Goal: Task Accomplishment & Management: Use online tool/utility

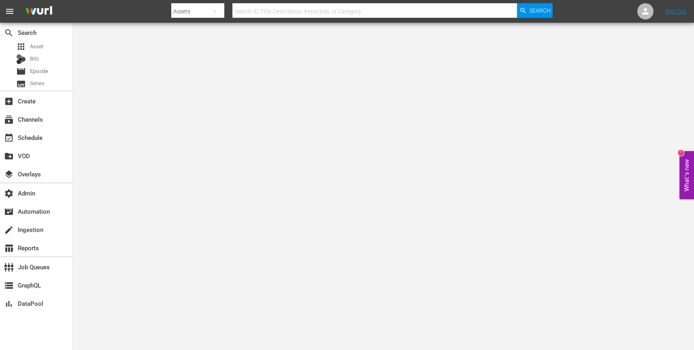
click at [216, 11] on icon "button" at bounding box center [215, 11] width 10 height 10
click at [207, 31] on div "Channels" at bounding box center [197, 34] width 32 height 13
click at [277, 12] on input "text" at bounding box center [374, 11] width 285 height 19
paste input "futuretoday_afv_family_2"
type input "futuretoday_afv_family_2"
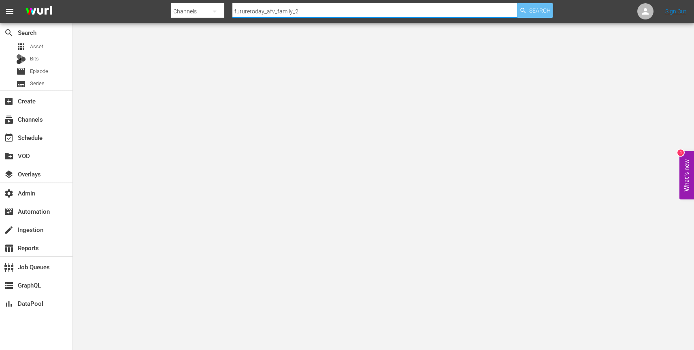
click at [531, 14] on span "Search" at bounding box center [539, 10] width 21 height 15
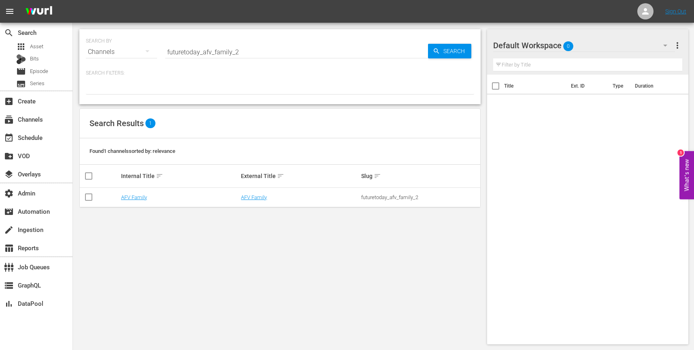
click at [134, 201] on td "AFV Family" at bounding box center [180, 197] width 120 height 19
click at [136, 196] on link "AFV Family" at bounding box center [134, 197] width 26 height 6
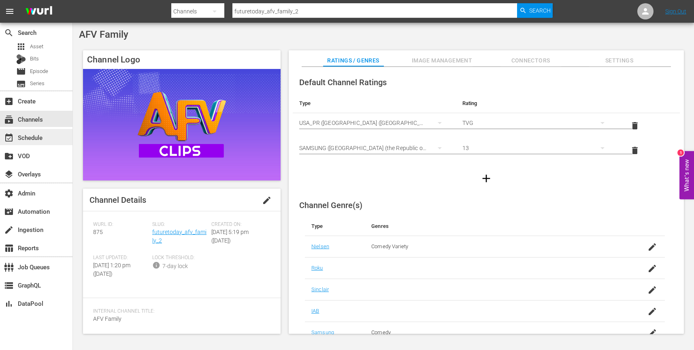
click at [48, 141] on div "event_available Schedule" at bounding box center [36, 137] width 72 height 16
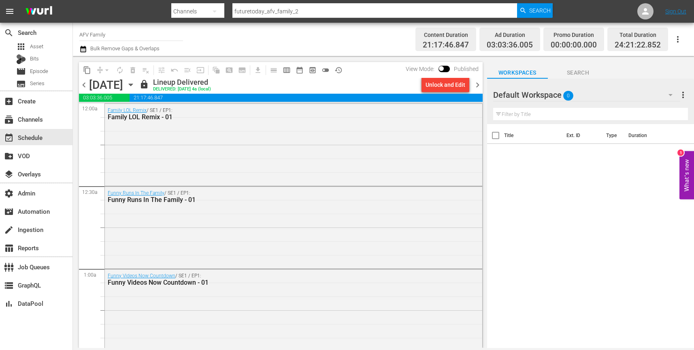
click at [135, 86] on icon "button" at bounding box center [130, 84] width 9 height 9
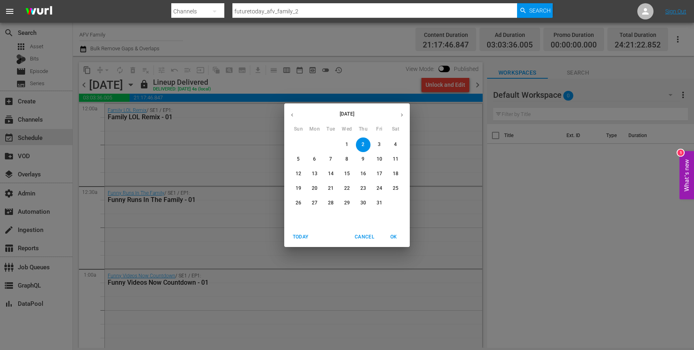
click at [379, 144] on p "3" at bounding box center [379, 144] width 3 height 7
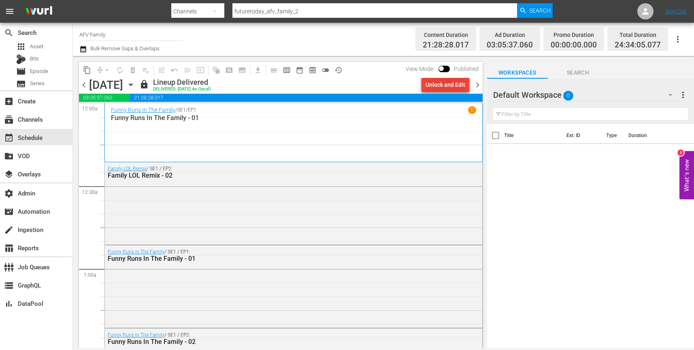
click at [447, 84] on div "Unlock and Edit" at bounding box center [446, 84] width 40 height 15
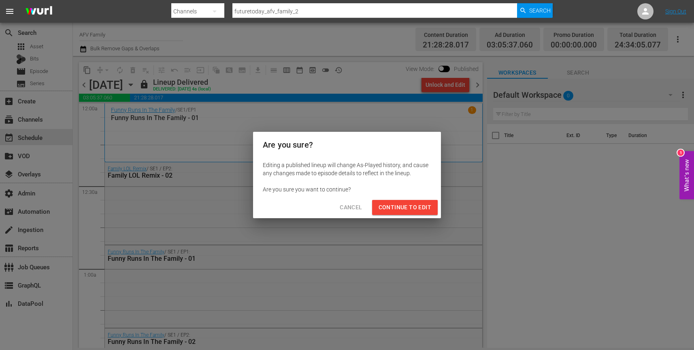
click at [409, 206] on span "Continue to Edit" at bounding box center [405, 207] width 53 height 10
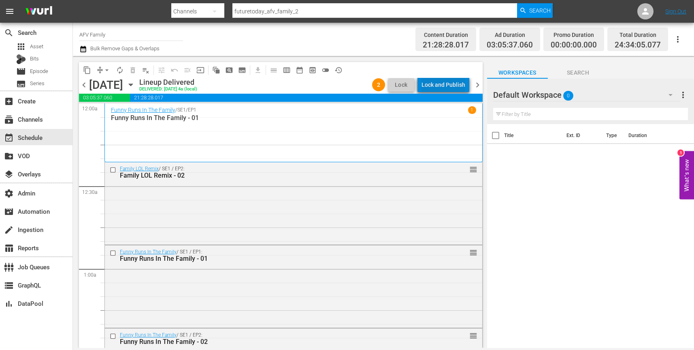
click at [450, 83] on div "Lock and Publish" at bounding box center [444, 84] width 44 height 15
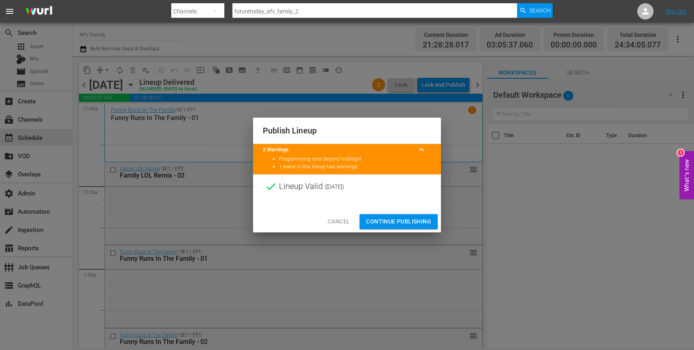
click at [410, 220] on span "Continue Publishing" at bounding box center [398, 221] width 65 height 10
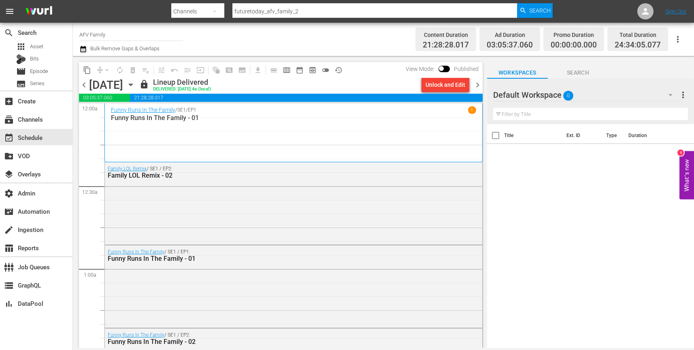
click at [325, 9] on input "futuretoday_afv_family_2" at bounding box center [374, 11] width 285 height 19
paste input "amc_amcpresents_1"
type input "amc_amcpresents_1"
click at [540, 11] on span "Search" at bounding box center [539, 10] width 21 height 15
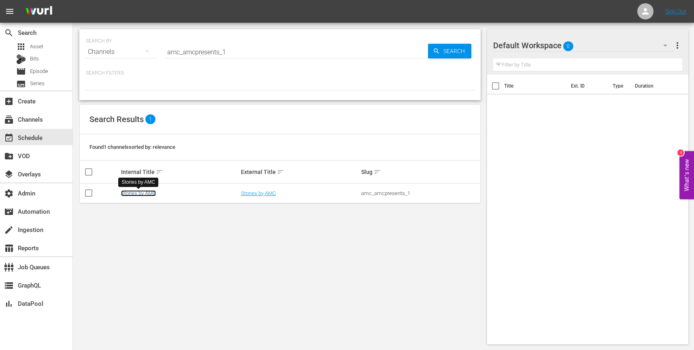
click at [141, 194] on link "Stories by AMC" at bounding box center [138, 193] width 35 height 6
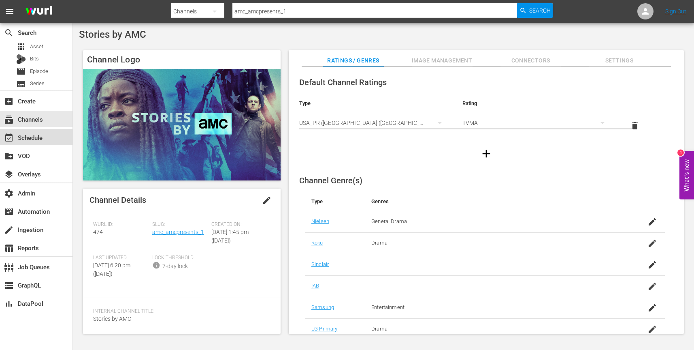
click at [49, 138] on div "event_available Schedule" at bounding box center [36, 137] width 72 height 16
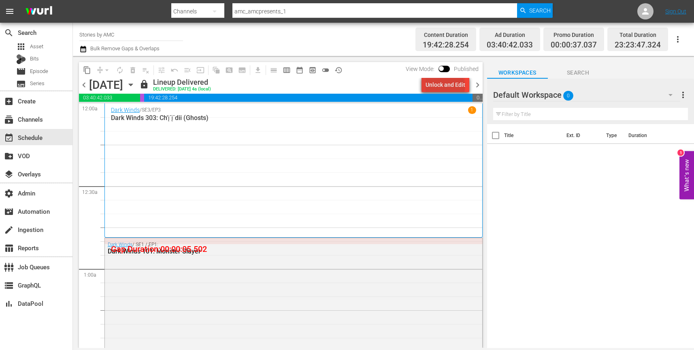
click at [447, 86] on div "Unlock and Edit" at bounding box center [446, 84] width 40 height 15
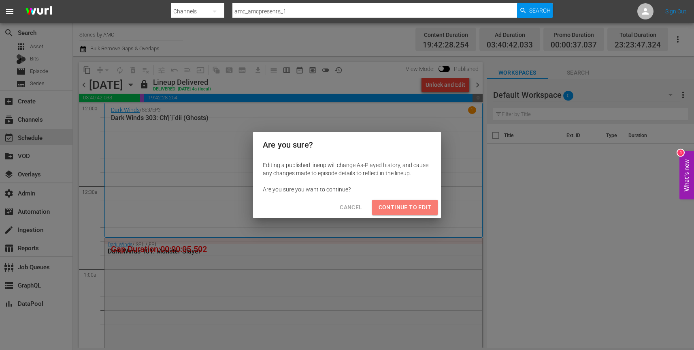
click at [409, 208] on span "Continue to Edit" at bounding box center [405, 207] width 53 height 10
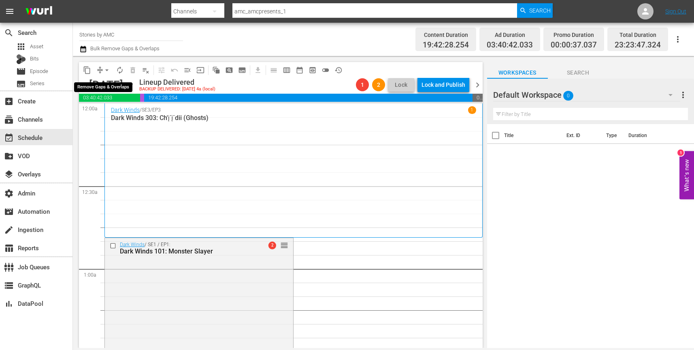
click at [102, 74] on button "arrow_drop_down" at bounding box center [106, 70] width 13 height 13
click at [105, 86] on li "Align to Midnight" at bounding box center [107, 86] width 85 height 13
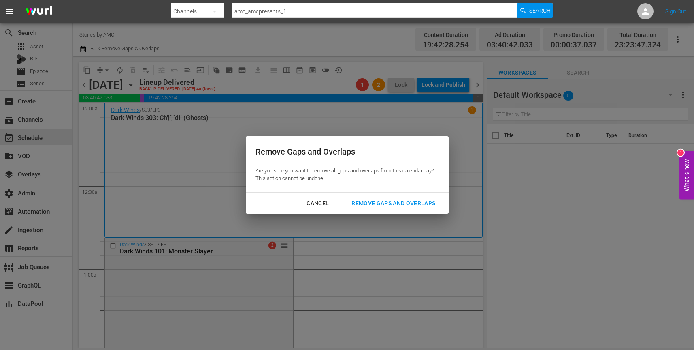
click at [315, 201] on div "Cancel" at bounding box center [317, 203] width 35 height 10
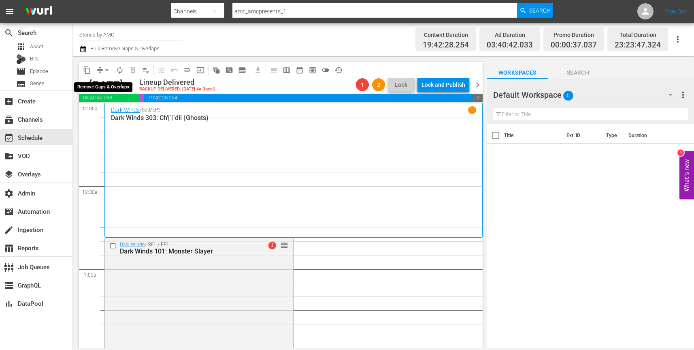
click at [106, 71] on span "arrow_drop_down" at bounding box center [107, 70] width 8 height 8
click at [119, 114] on li "Align to End of Previous Day" at bounding box center [107, 113] width 85 height 13
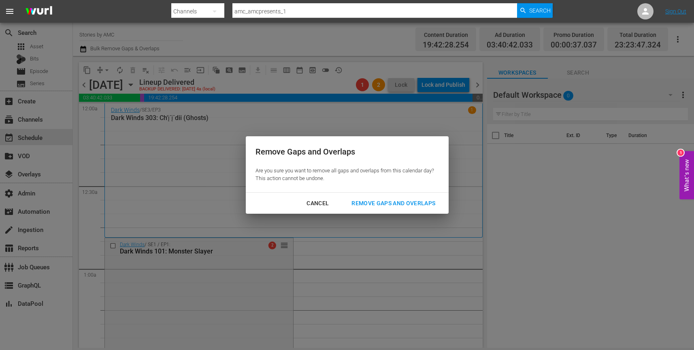
click at [413, 200] on div "Remove Gaps and Overlaps" at bounding box center [393, 203] width 97 height 10
